Goal: Task Accomplishment & Management: Manage account settings

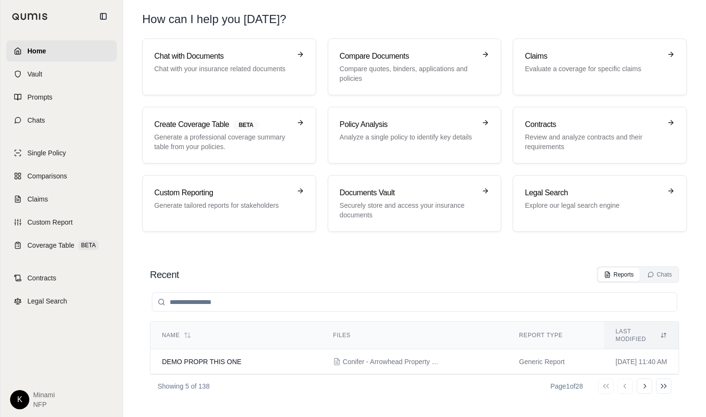
click at [23, 398] on html "Home Vault Prompts Chats Single Policy Comparisons Claims Custom Report Coverag…" at bounding box center [353, 208] width 706 height 417
click at [47, 339] on link "Settings" at bounding box center [41, 343] width 79 height 15
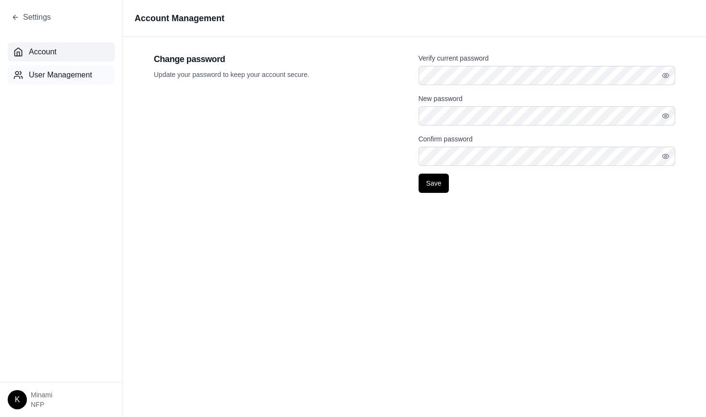
click at [80, 75] on span "User Management" at bounding box center [60, 75] width 63 height 12
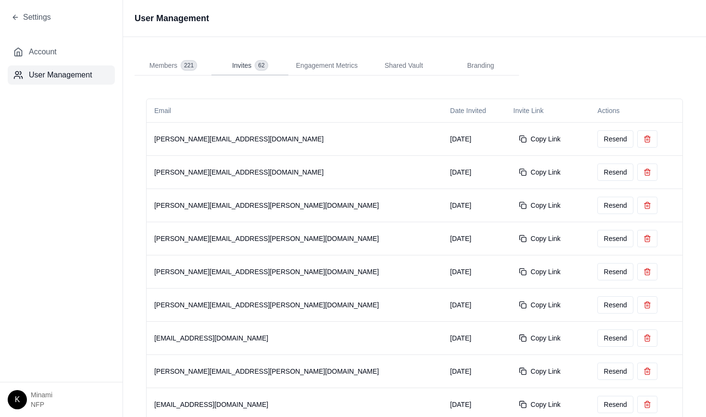
click at [254, 59] on button "Invites 62" at bounding box center [249, 65] width 77 height 19
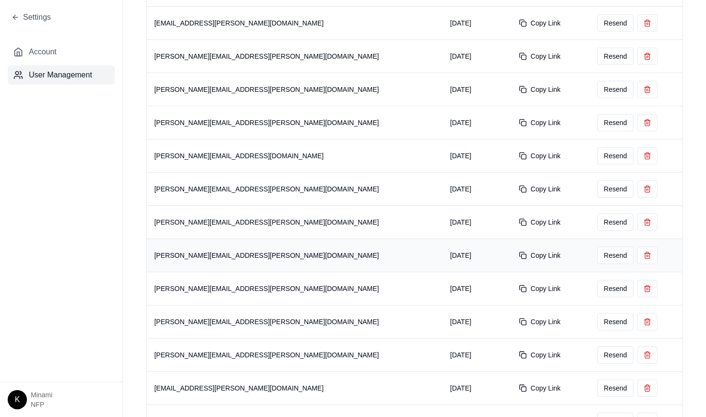
scroll to position [811, 0]
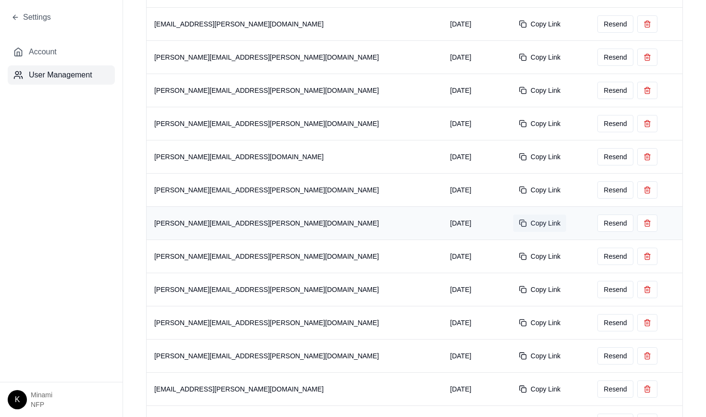
click at [513, 216] on button "Copy Link" at bounding box center [539, 222] width 53 height 17
click at [513, 149] on button "Copy Link" at bounding box center [539, 156] width 53 height 17
click at [513, 117] on button "Copy Link" at bounding box center [539, 123] width 53 height 17
click at [513, 118] on button "Copy Link" at bounding box center [539, 123] width 53 height 17
click at [513, 85] on button "Copy Link" at bounding box center [539, 90] width 53 height 17
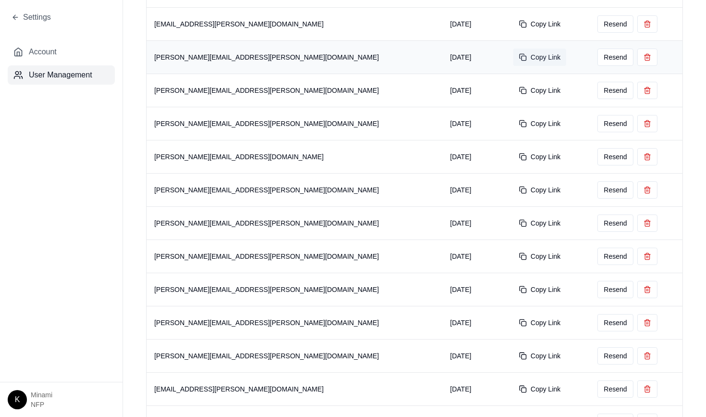
click at [513, 53] on button "Copy Link" at bounding box center [539, 57] width 53 height 17
click at [513, 21] on button "Copy Link" at bounding box center [539, 23] width 53 height 17
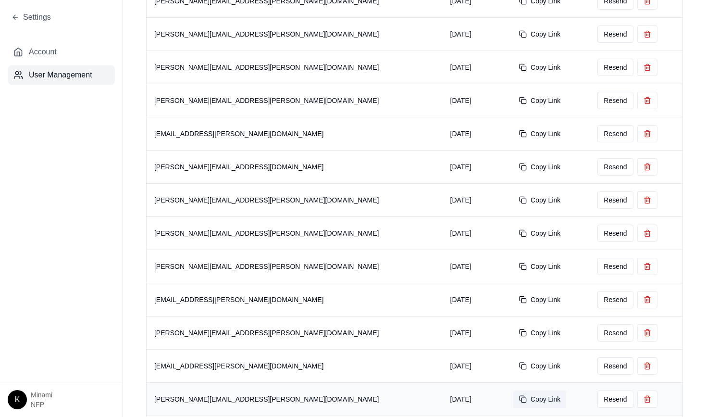
scroll to position [469, 0]
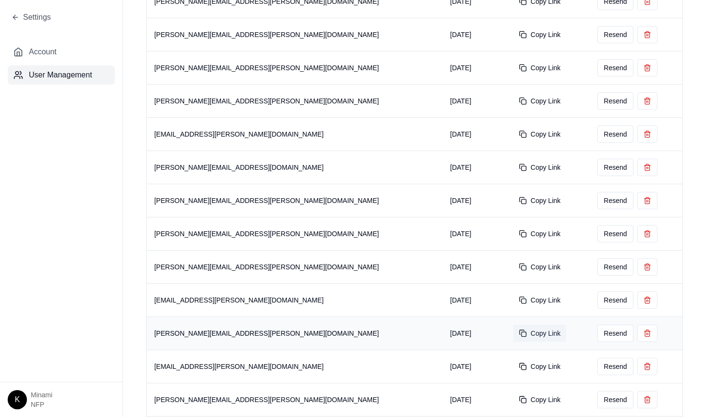
click at [513, 333] on button "Copy Link" at bounding box center [539, 332] width 53 height 17
click at [513, 291] on button "Copy Link" at bounding box center [539, 299] width 53 height 17
click at [513, 262] on button "Copy Link" at bounding box center [539, 266] width 53 height 17
click at [513, 228] on button "Copy Link" at bounding box center [539, 233] width 53 height 17
click at [513, 195] on button "Copy Link" at bounding box center [539, 200] width 53 height 17
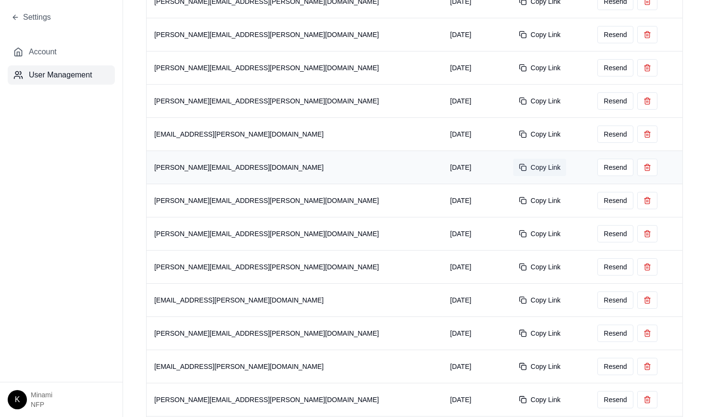
click at [513, 165] on button "Copy Link" at bounding box center [539, 167] width 53 height 17
click at [513, 131] on button "Copy Link" at bounding box center [539, 133] width 53 height 17
click at [513, 92] on button "Copy Link" at bounding box center [539, 100] width 53 height 17
click at [513, 67] on button "Copy Link" at bounding box center [539, 67] width 53 height 17
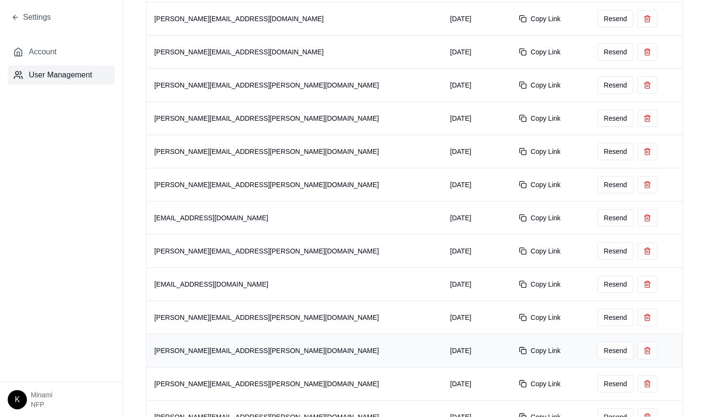
scroll to position [0, 0]
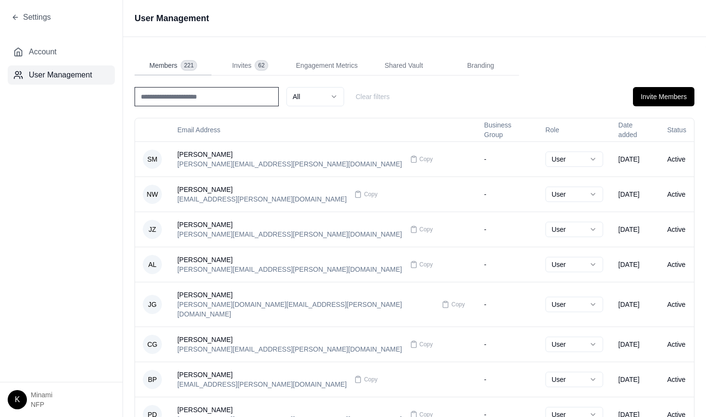
click at [168, 66] on span "Members" at bounding box center [163, 66] width 28 height 10
click at [235, 94] on input at bounding box center [207, 96] width 144 height 19
type input "*****"
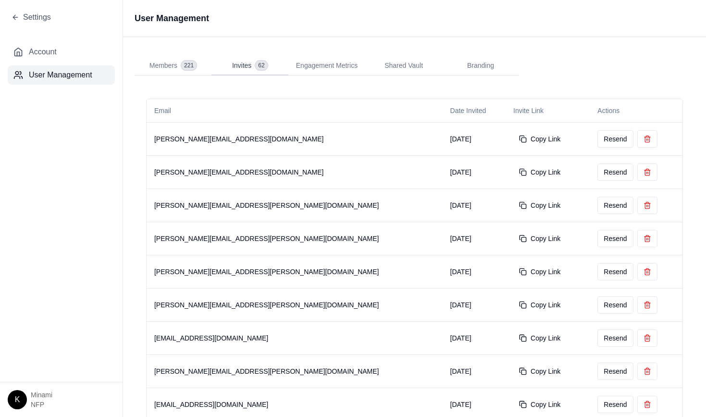
click at [243, 65] on span "Invites" at bounding box center [241, 66] width 19 height 10
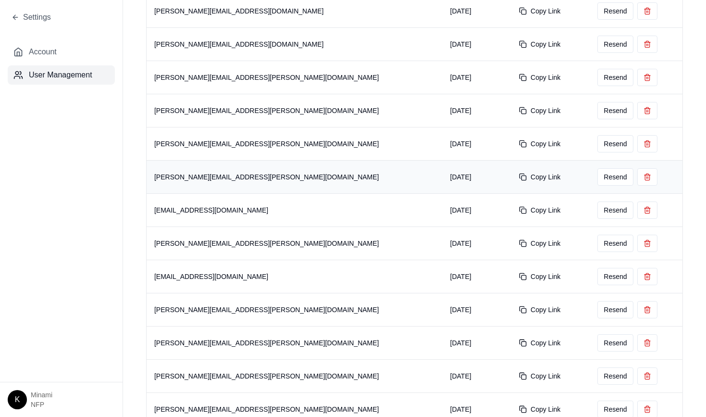
scroll to position [128, 0]
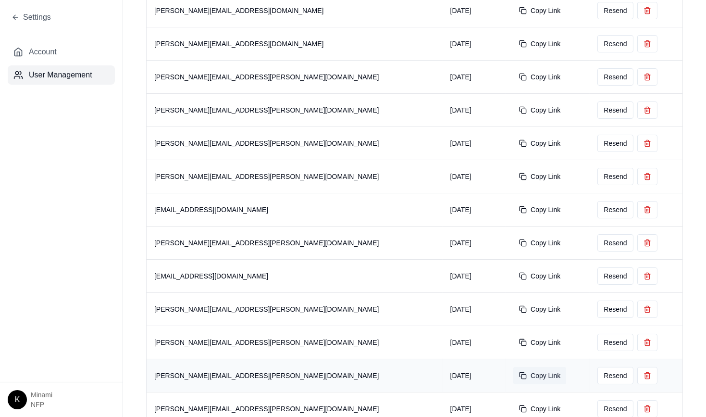
click at [513, 369] on button "Copy Link" at bounding box center [539, 375] width 53 height 17
click at [513, 10] on button "Copy Link" at bounding box center [539, 10] width 53 height 17
click at [513, 336] on button "Copy Link" at bounding box center [539, 342] width 53 height 17
click at [513, 303] on button "Copy Link" at bounding box center [539, 308] width 53 height 17
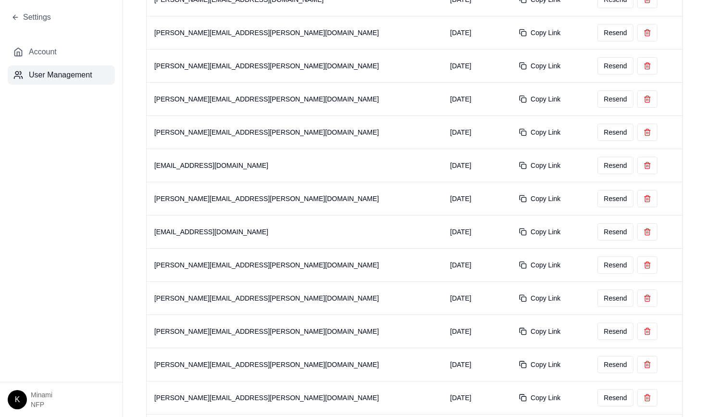
scroll to position [0, 0]
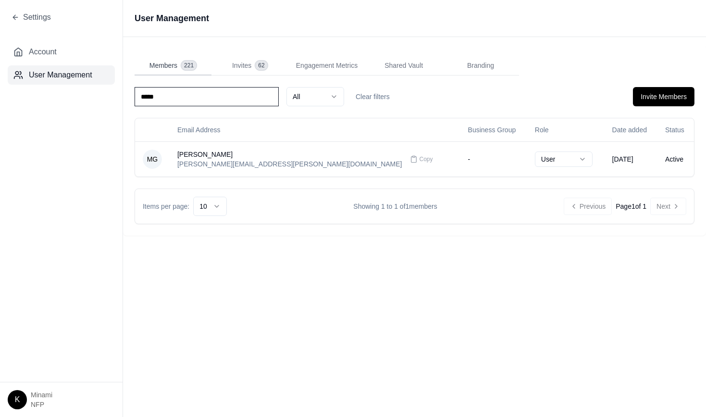
click at [168, 67] on span "Members" at bounding box center [163, 66] width 28 height 10
type input "*"
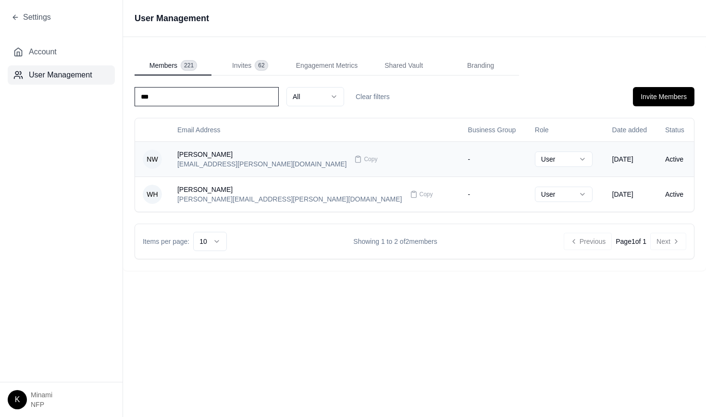
type input "***"
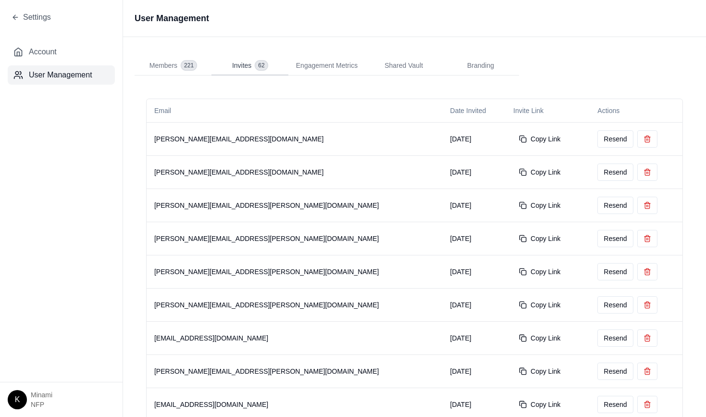
click at [244, 61] on span "Invites" at bounding box center [241, 66] width 19 height 10
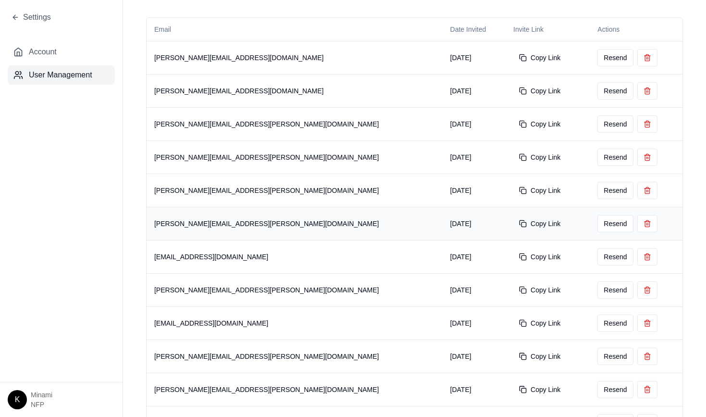
scroll to position [83, 0]
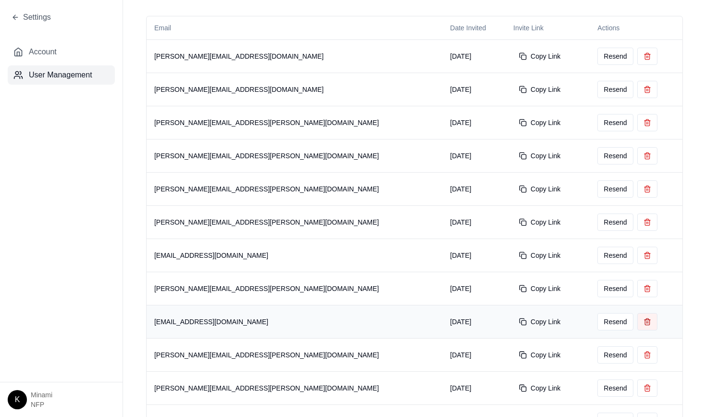
click at [645, 320] on icon at bounding box center [648, 320] width 6 height 0
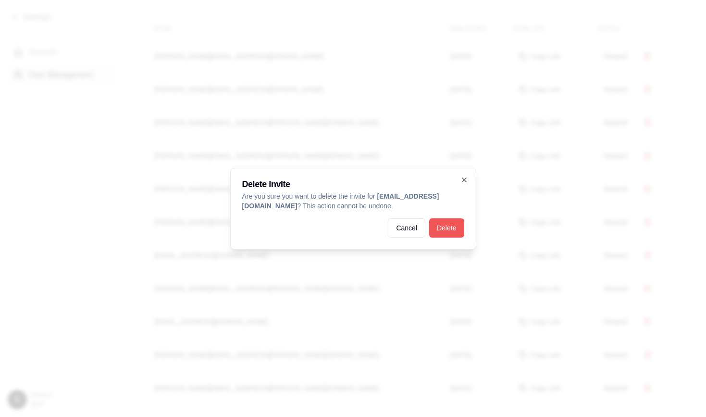
click at [451, 231] on button "Delete" at bounding box center [446, 227] width 35 height 19
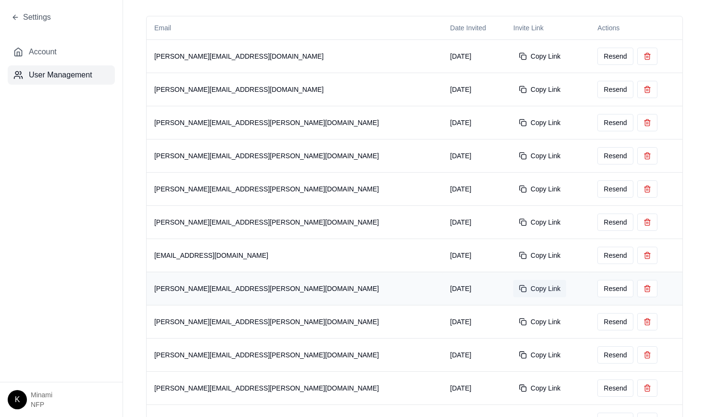
click at [513, 288] on button "Copy Link" at bounding box center [539, 288] width 53 height 17
click at [513, 255] on button "Copy Link" at bounding box center [539, 255] width 53 height 17
click at [513, 223] on button "Copy Link" at bounding box center [539, 221] width 53 height 17
click at [513, 183] on button "Copy Link" at bounding box center [539, 188] width 53 height 17
click at [513, 153] on button "Copy Link" at bounding box center [539, 155] width 53 height 17
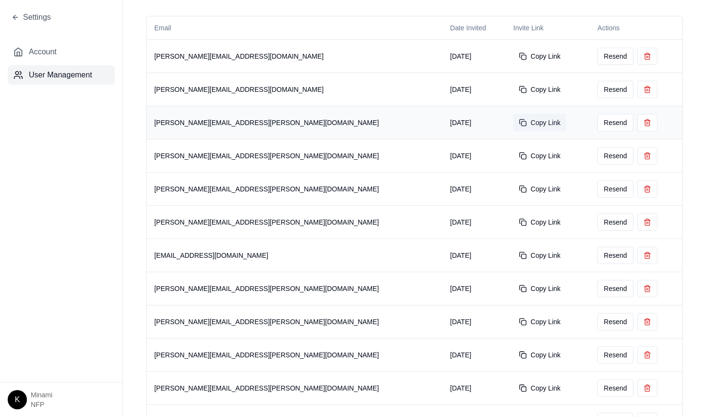
click at [513, 118] on button "Copy Link" at bounding box center [539, 122] width 53 height 17
click at [513, 90] on button "Copy Link" at bounding box center [539, 89] width 53 height 17
click at [513, 88] on button "Copy Link" at bounding box center [539, 89] width 53 height 17
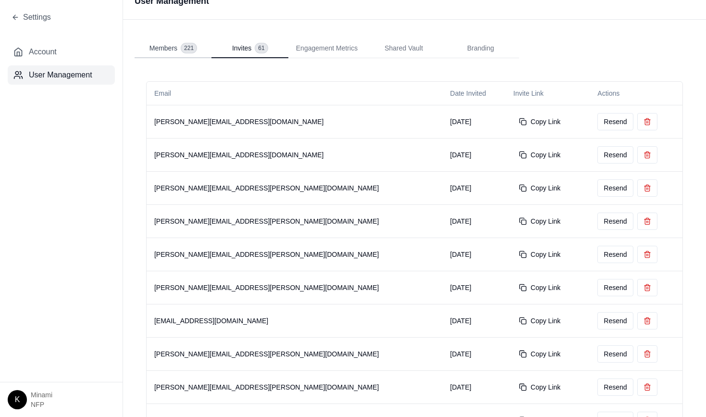
scroll to position [0, 0]
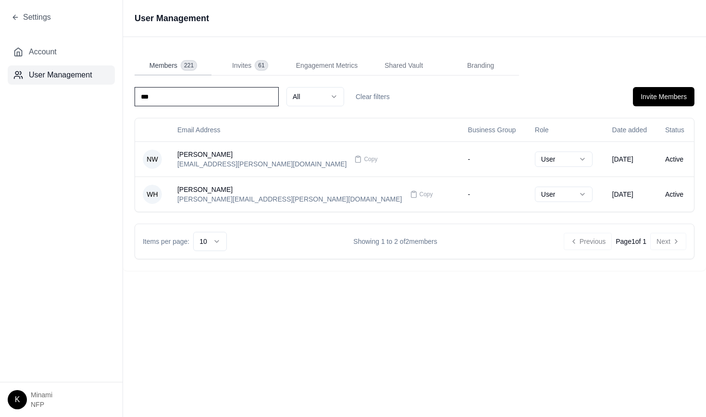
click at [169, 43] on div "User Management Members 221 Invites 61 Engagement Metrics Shared Vault Branding…" at bounding box center [414, 135] width 583 height 271
type input "*"
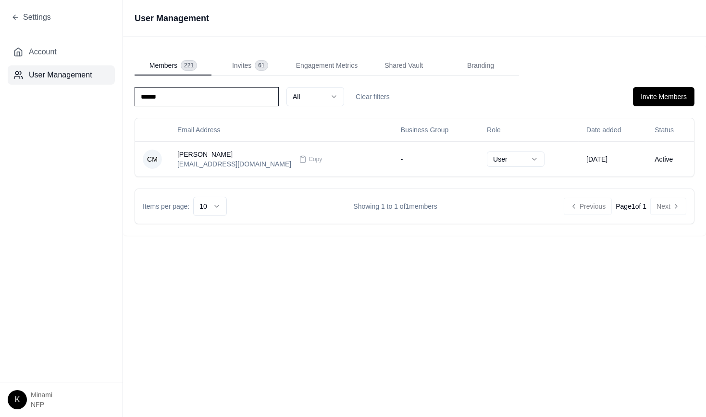
type input "******"
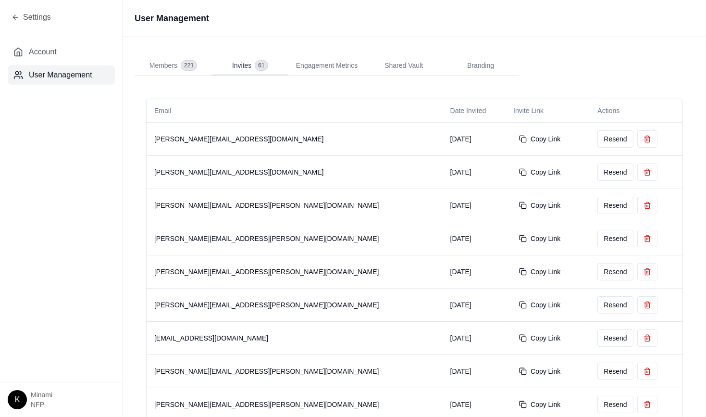
click at [251, 62] on div "Invites 61" at bounding box center [250, 66] width 36 height 10
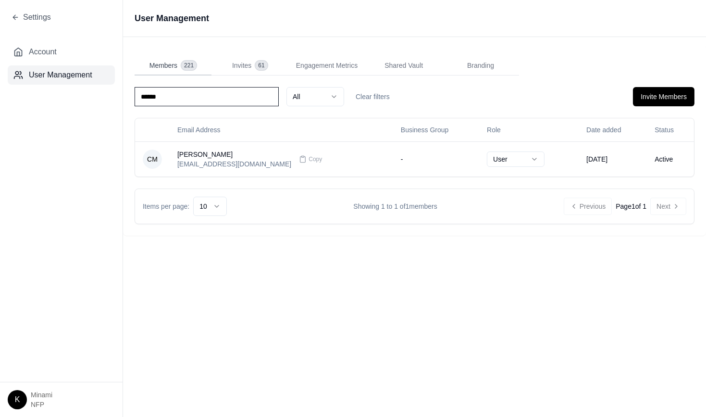
click at [167, 62] on span "Members" at bounding box center [163, 66] width 28 height 10
click at [186, 95] on input "******" at bounding box center [207, 96] width 144 height 19
type input "*"
type input "******"
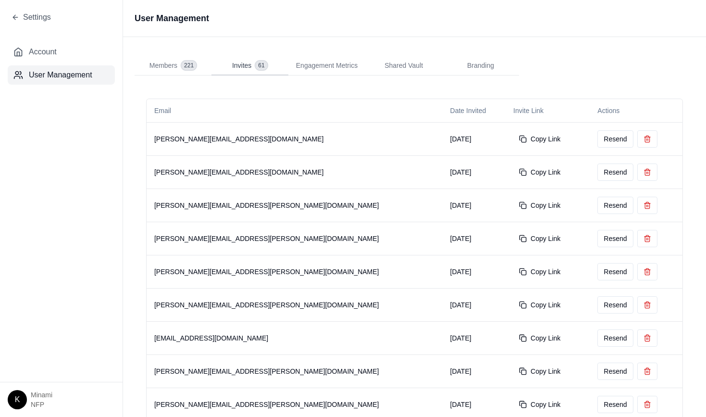
click at [240, 59] on button "Invites 61" at bounding box center [249, 65] width 77 height 19
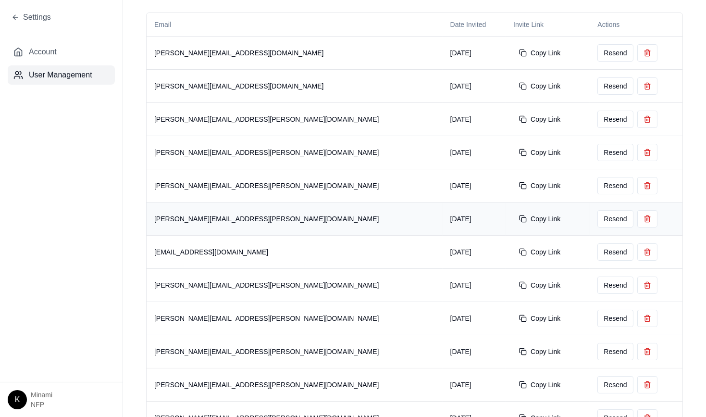
scroll to position [91, 0]
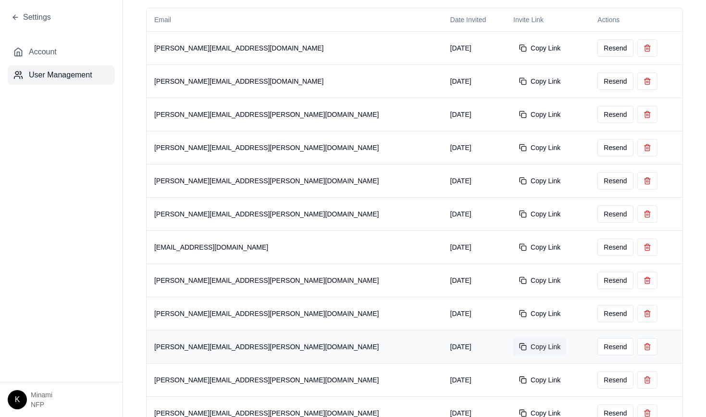
click at [513, 343] on button "Copy Link" at bounding box center [539, 346] width 53 height 17
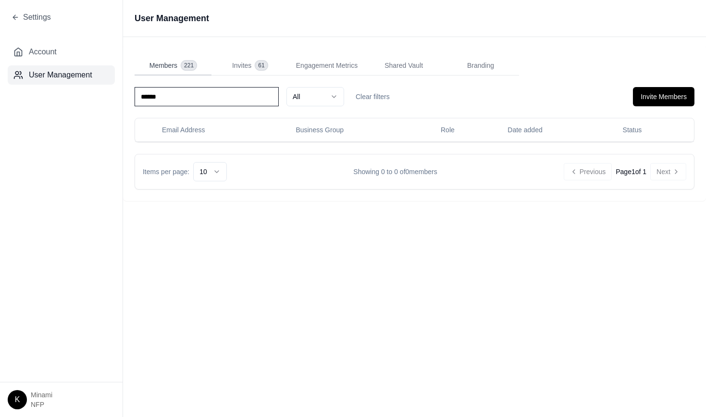
click at [164, 65] on span "Members" at bounding box center [163, 66] width 28 height 10
click at [150, 95] on input "******" at bounding box center [207, 96] width 144 height 19
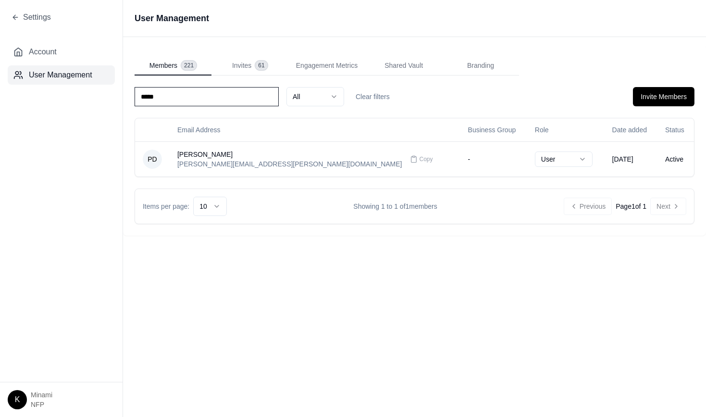
type input "*****"
click at [373, 98] on button "Clear filters" at bounding box center [373, 96] width 50 height 19
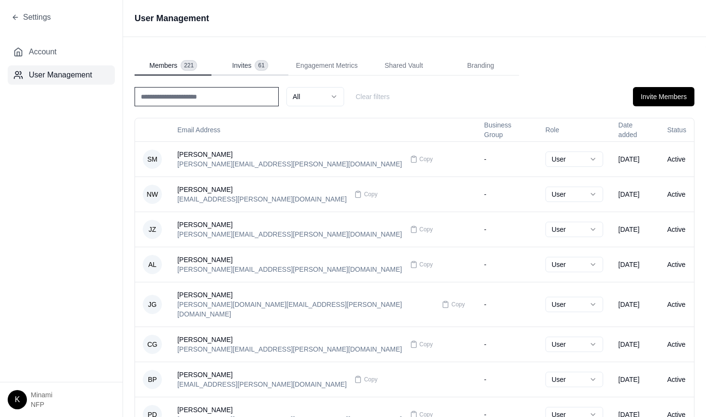
click at [245, 64] on span "Invites" at bounding box center [241, 66] width 19 height 10
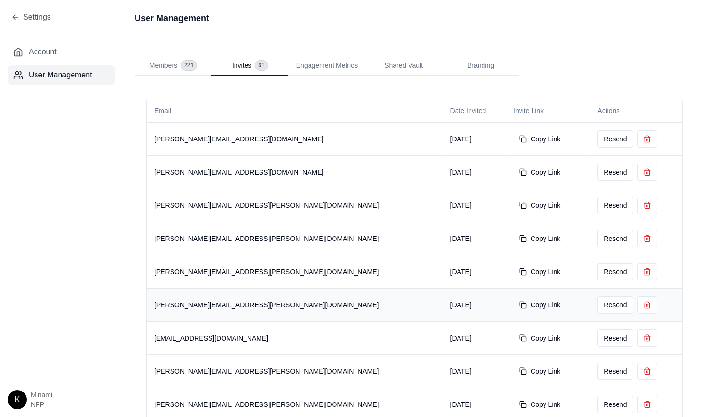
scroll to position [101, 0]
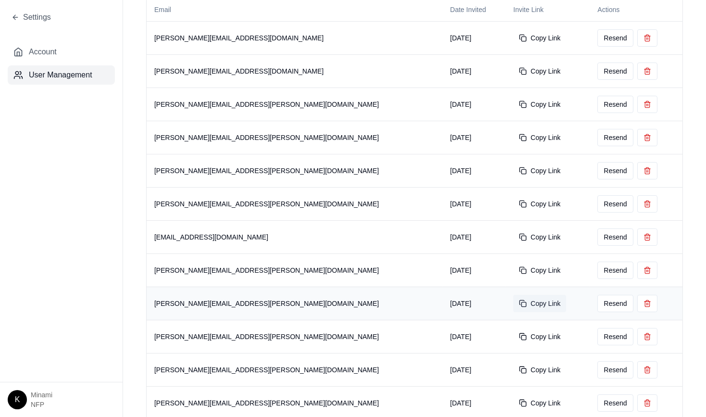
click at [513, 301] on button "Copy Link" at bounding box center [539, 303] width 53 height 17
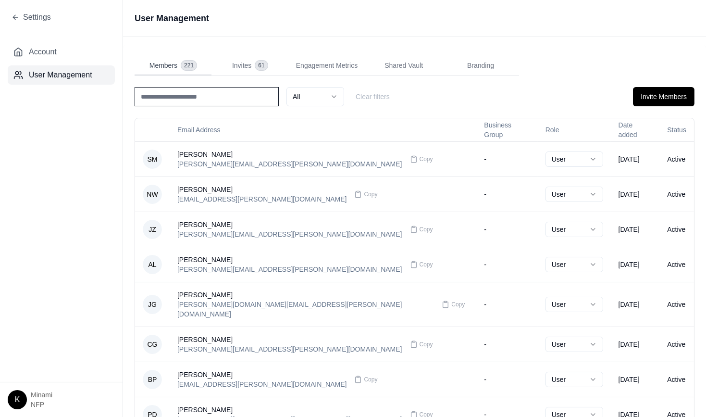
click at [162, 63] on span "Members" at bounding box center [163, 66] width 28 height 10
click at [656, 97] on button "Invite Members" at bounding box center [664, 96] width 62 height 19
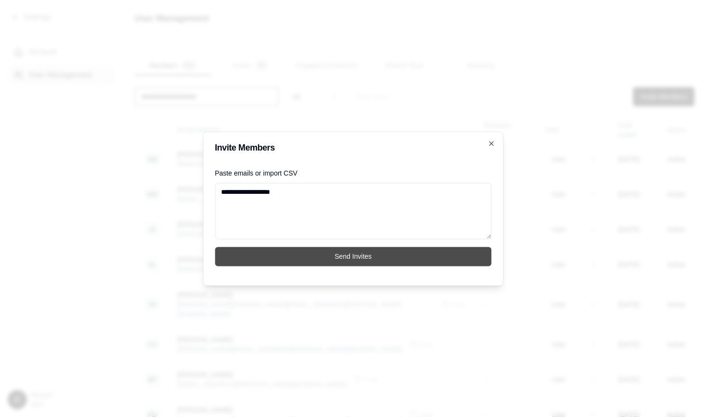
type textarea "**********"
click at [323, 258] on button "Send Invites" at bounding box center [353, 256] width 277 height 19
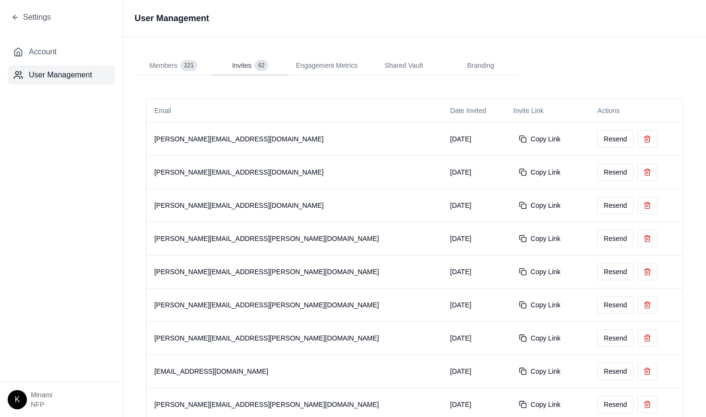
click at [249, 59] on button "Invites 62" at bounding box center [249, 65] width 77 height 19
click at [513, 138] on button "Copy Link" at bounding box center [539, 138] width 53 height 17
drag, startPoint x: 221, startPoint y: 137, endPoint x: 150, endPoint y: 132, distance: 70.8
click at [150, 132] on td "jeffrey.atry@nfp.com" at bounding box center [295, 138] width 296 height 33
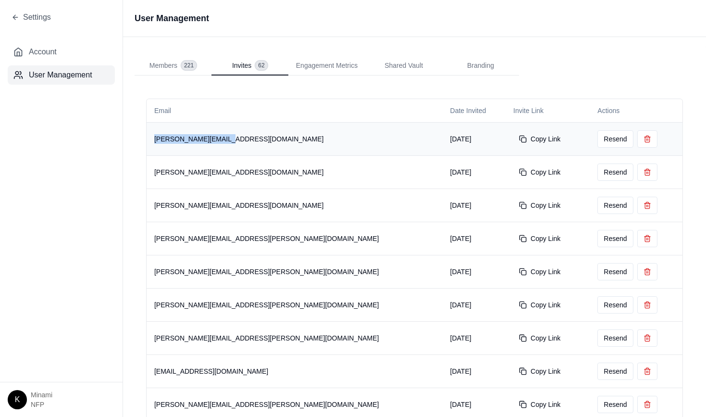
copy td "jeffrey.atry@nfp.com"
